Goal: Navigation & Orientation: Understand site structure

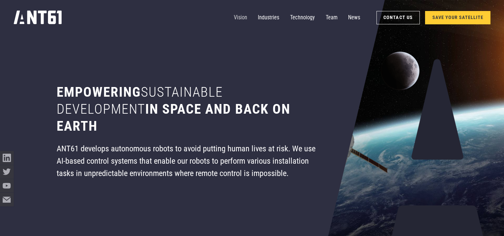
click at [240, 19] on link "Vision" at bounding box center [240, 18] width 13 height 14
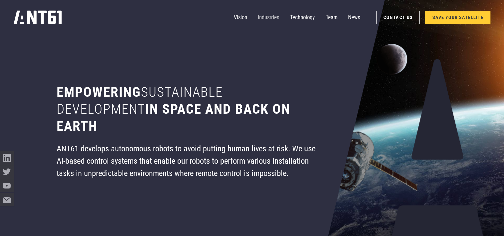
click at [270, 16] on link "Industries" at bounding box center [268, 18] width 21 height 14
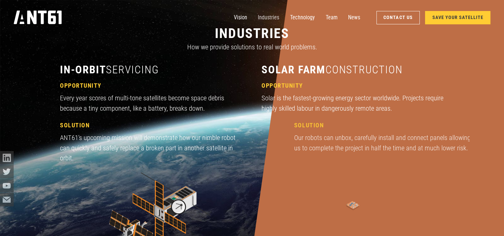
scroll to position [700, 0]
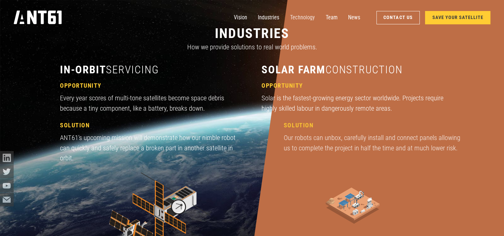
click at [298, 14] on link "Technology" at bounding box center [302, 18] width 25 height 14
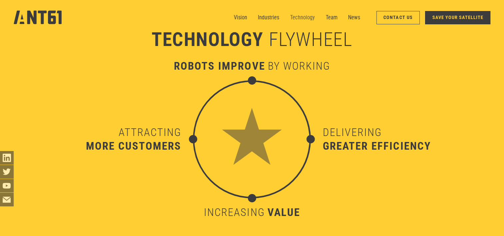
scroll to position [2321, 0]
click at [331, 20] on link "Team" at bounding box center [331, 18] width 12 height 14
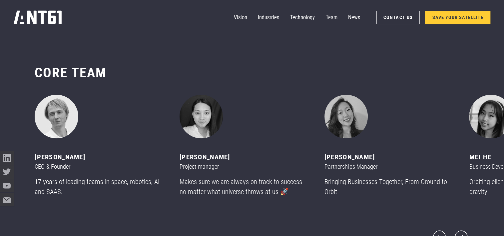
scroll to position [2793, 0]
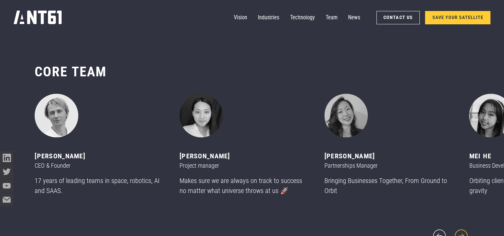
click at [458, 231] on icon "next slide" at bounding box center [461, 235] width 16 height 16
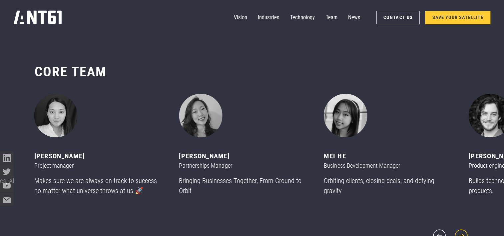
click at [458, 231] on icon "next slide" at bounding box center [461, 235] width 16 height 16
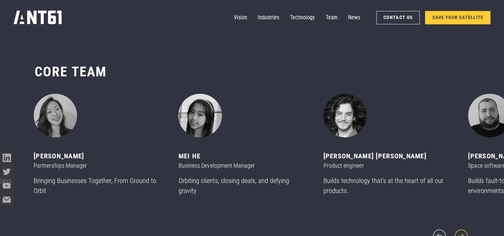
click at [458, 231] on icon "next slide" at bounding box center [461, 235] width 16 height 16
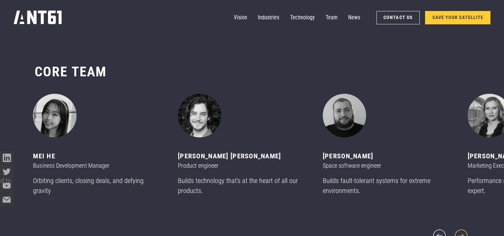
click at [458, 231] on icon "next slide" at bounding box center [461, 235] width 16 height 16
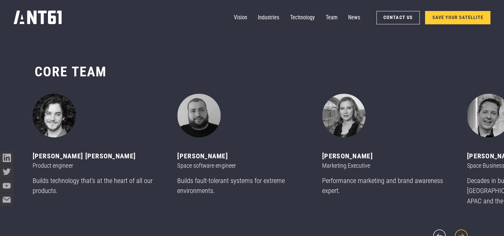
click at [458, 231] on icon "next slide" at bounding box center [461, 235] width 16 height 16
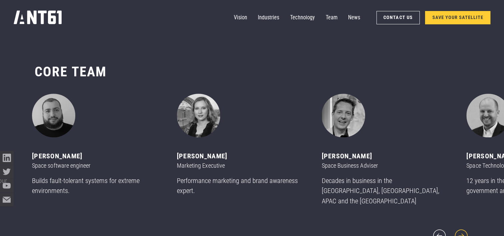
click at [458, 231] on icon "next slide" at bounding box center [461, 235] width 16 height 16
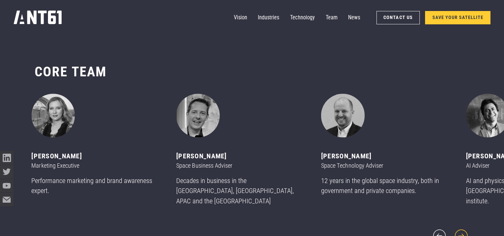
click at [458, 231] on icon "next slide" at bounding box center [461, 235] width 16 height 16
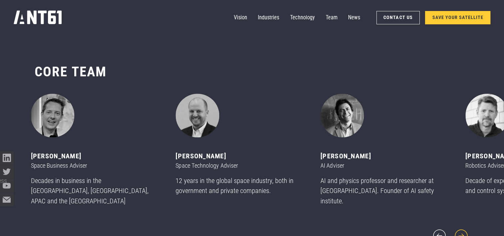
click at [458, 231] on icon "next slide" at bounding box center [461, 235] width 16 height 16
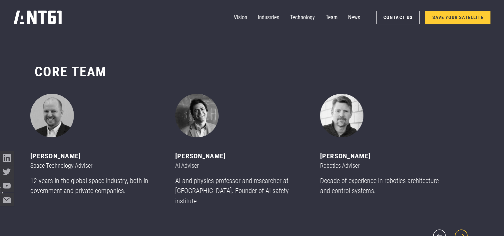
click at [458, 231] on icon "next slide" at bounding box center [461, 235] width 16 height 16
